Goal: Navigation & Orientation: Find specific page/section

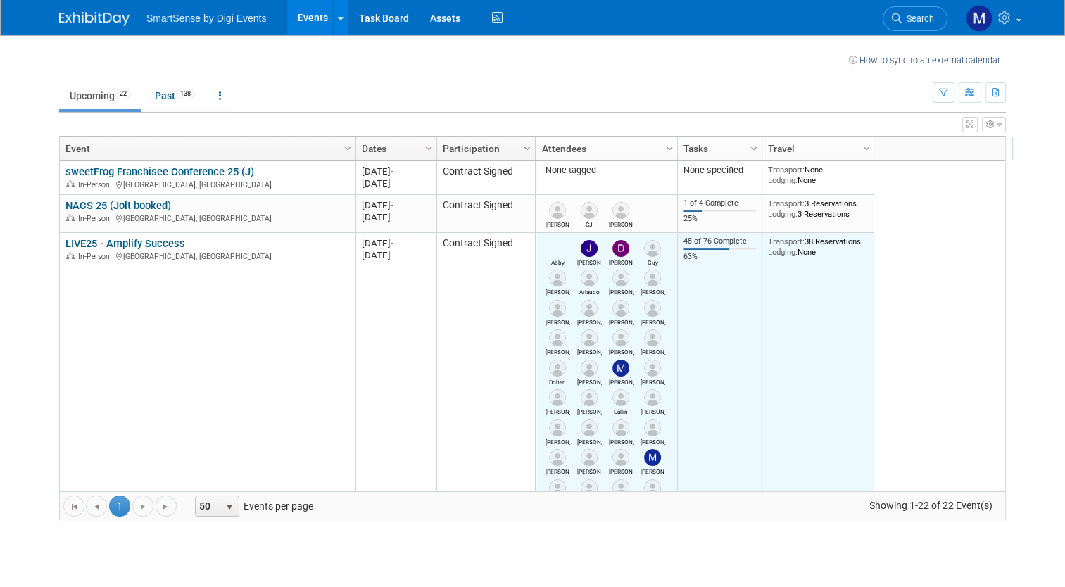
click at [563, 318] on div "[PERSON_NAME]" at bounding box center [558, 313] width 32 height 26
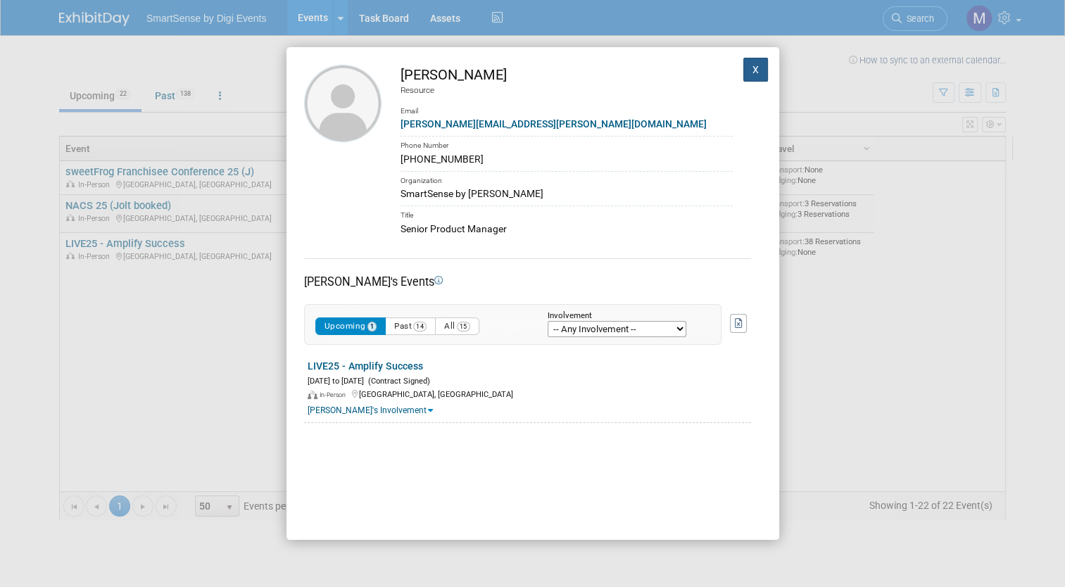
click at [750, 69] on button "X" at bounding box center [755, 70] width 25 height 24
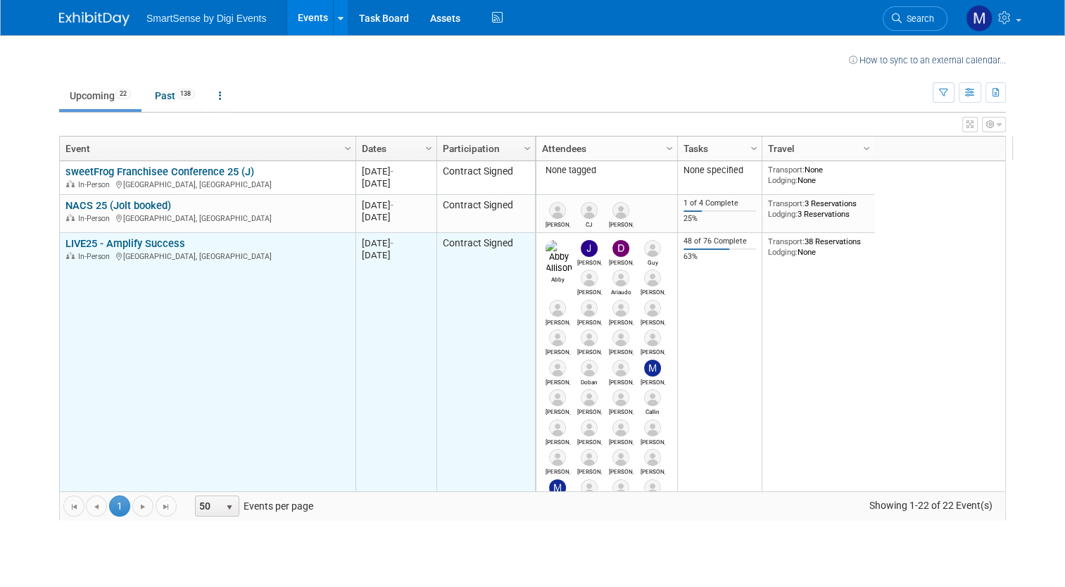
click at [164, 246] on link "LIVE25 - Amplify Success" at bounding box center [125, 243] width 120 height 13
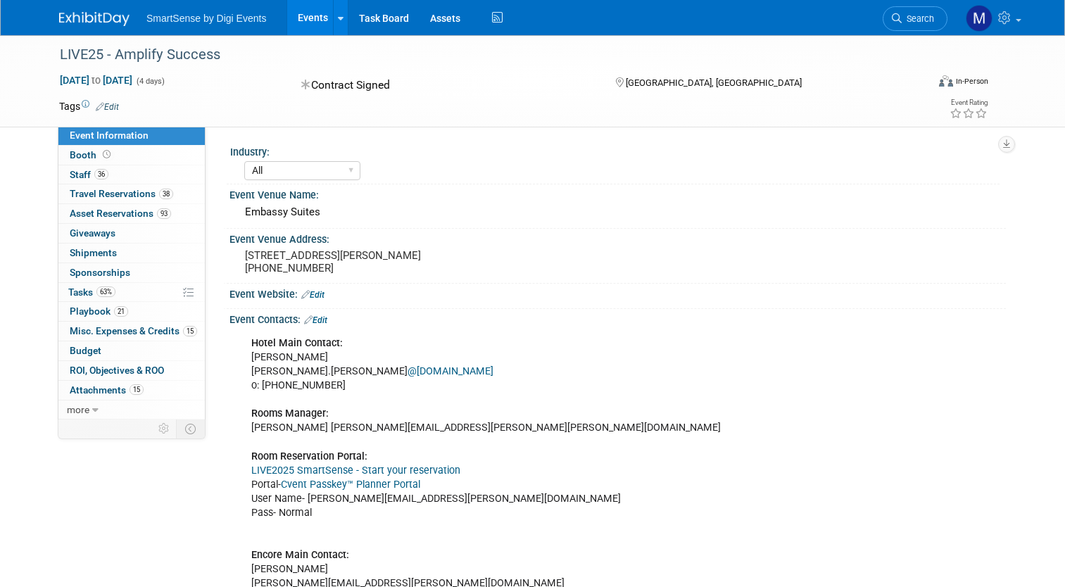
select select "All"
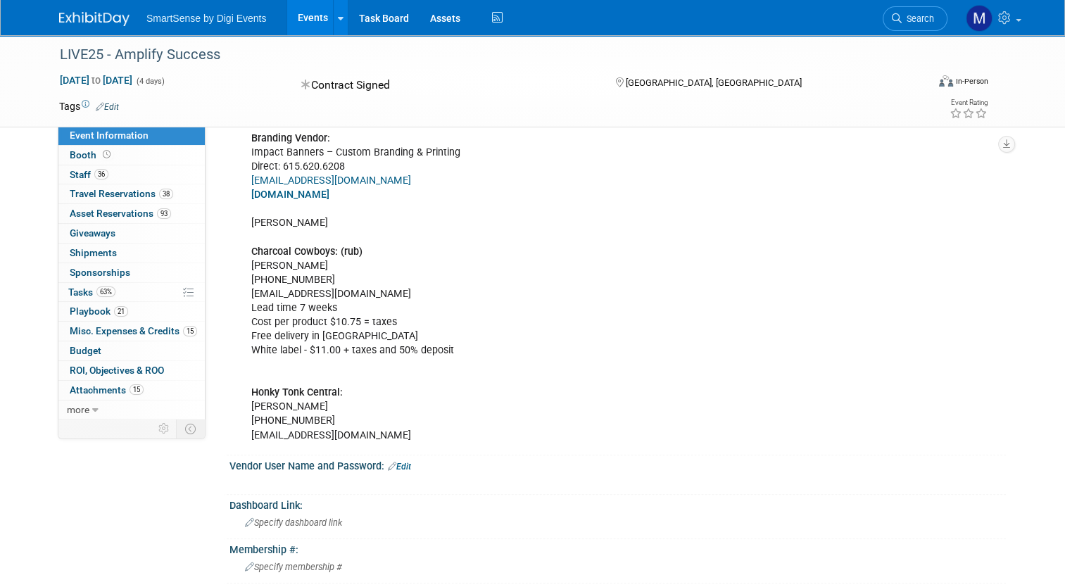
scroll to position [926, 0]
click at [76, 170] on span "Staff 36" at bounding box center [89, 174] width 39 height 11
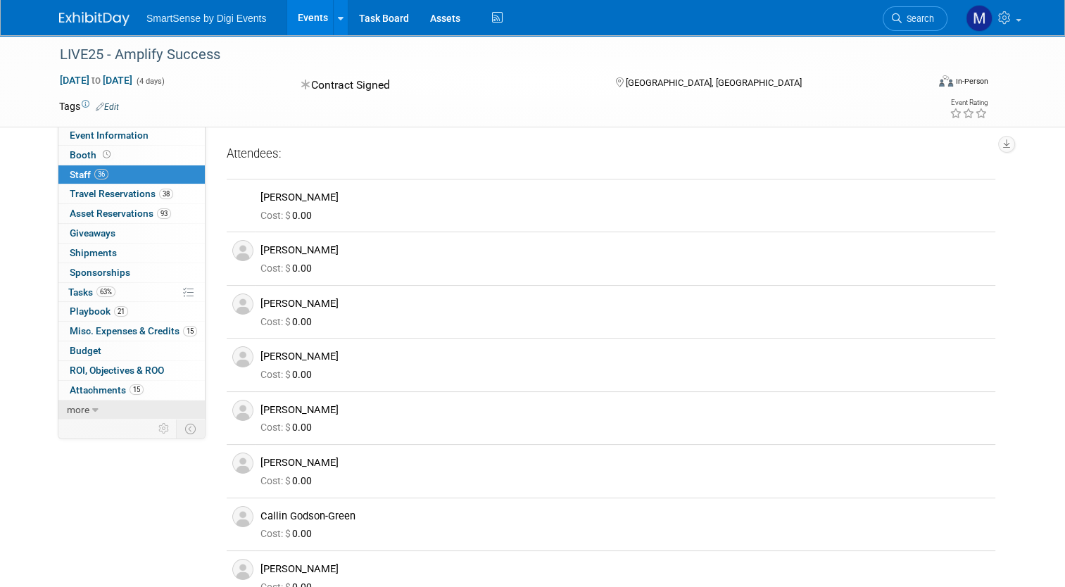
click at [119, 404] on link "more" at bounding box center [131, 410] width 146 height 19
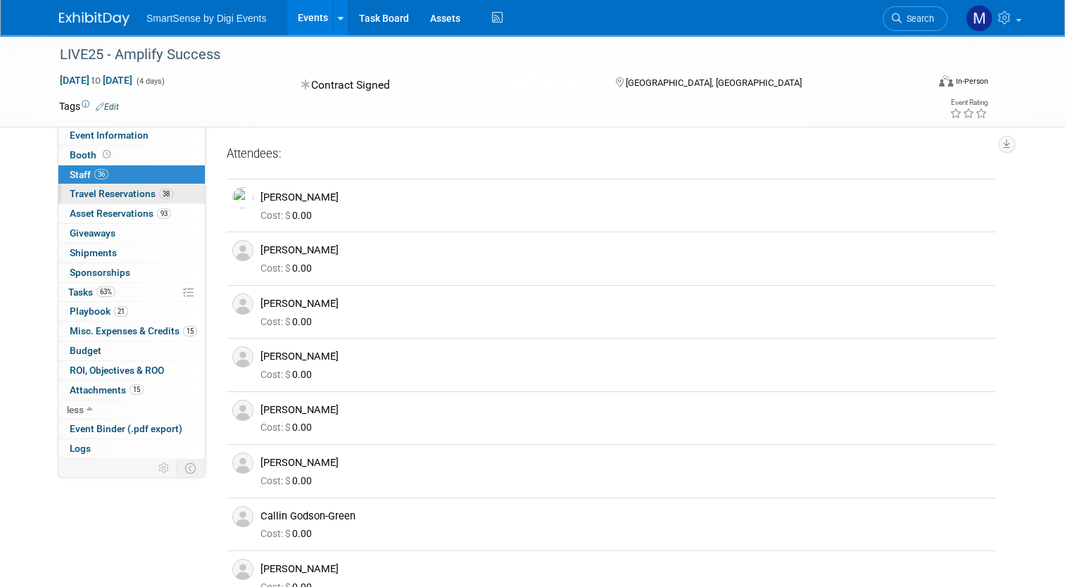
click at [132, 196] on span "Travel Reservations 38" at bounding box center [121, 193] width 103 height 11
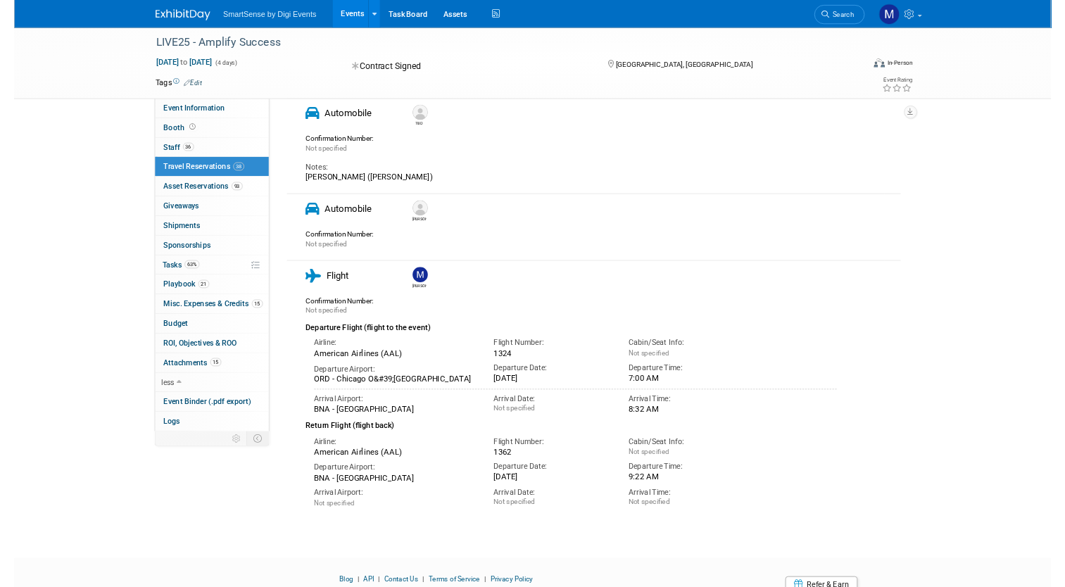
scroll to position [11375, 0]
